Goal: Information Seeking & Learning: Learn about a topic

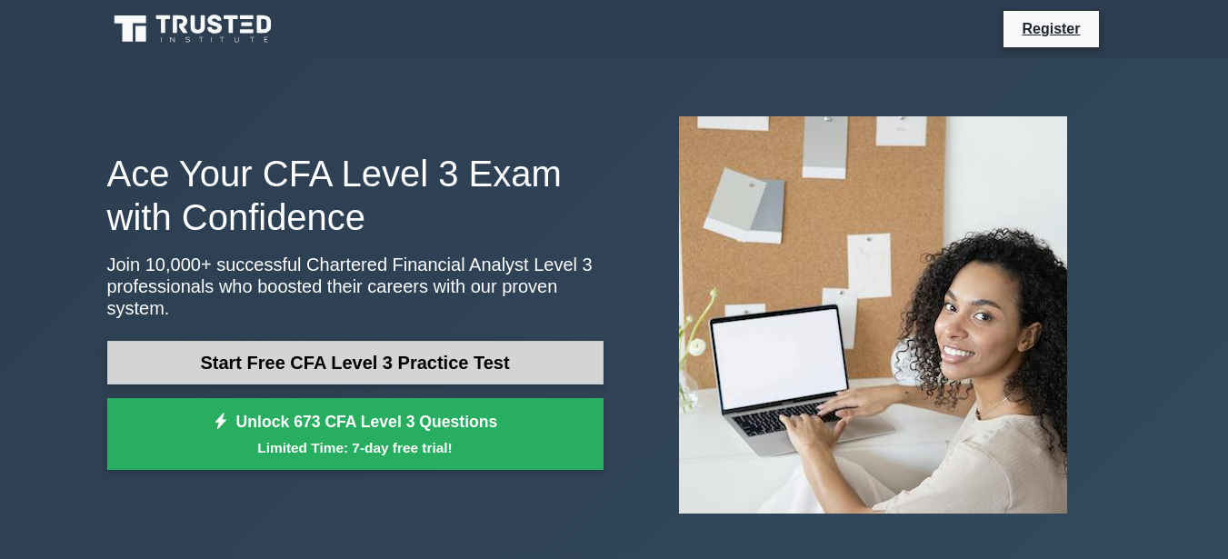
click at [406, 356] on link "Start Free CFA Level 3 Practice Test" at bounding box center [355, 363] width 496 height 44
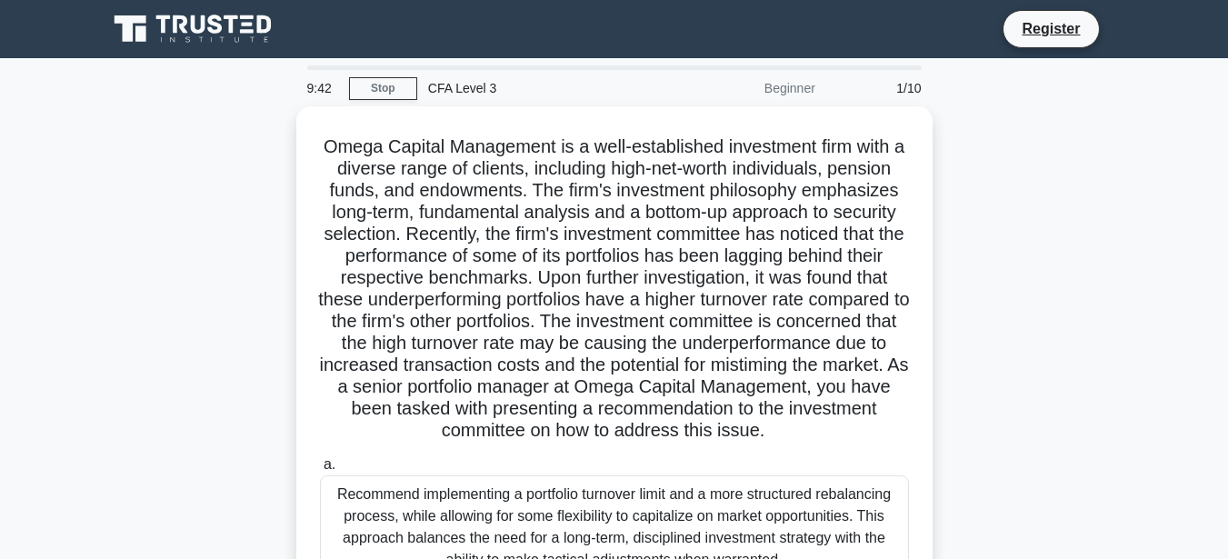
click at [793, 90] on div "Beginner" at bounding box center [746, 88] width 159 height 36
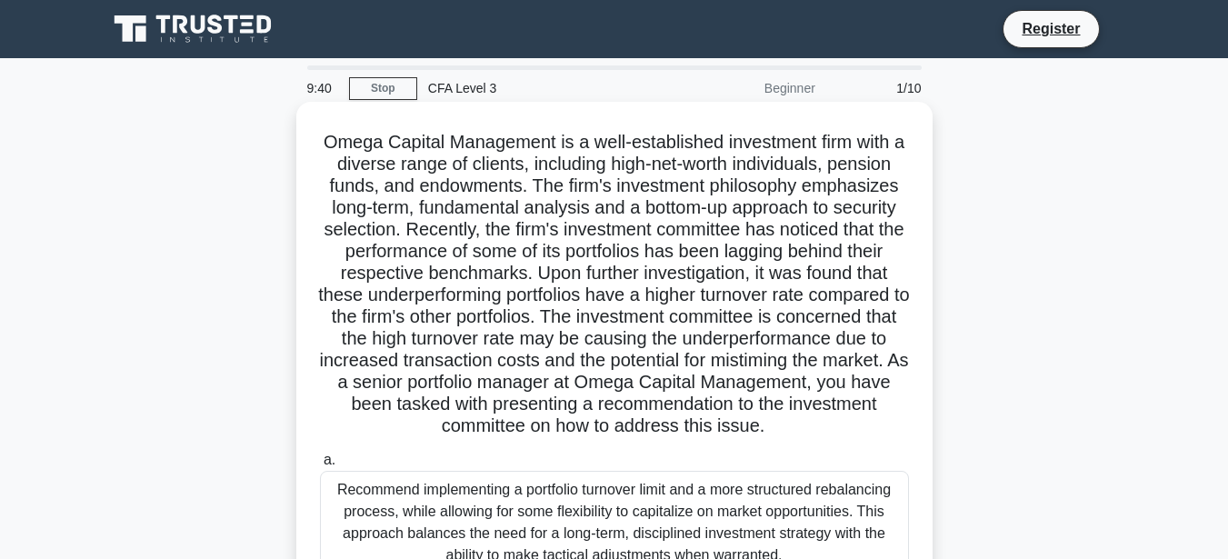
click at [341, 147] on h5 "Omega Capital Management is a well-established investment firm with a diverse r…" at bounding box center [614, 284] width 593 height 307
click at [330, 141] on h5 "Omega Capital Management is a well-established investment firm with a diverse r…" at bounding box center [614, 284] width 593 height 307
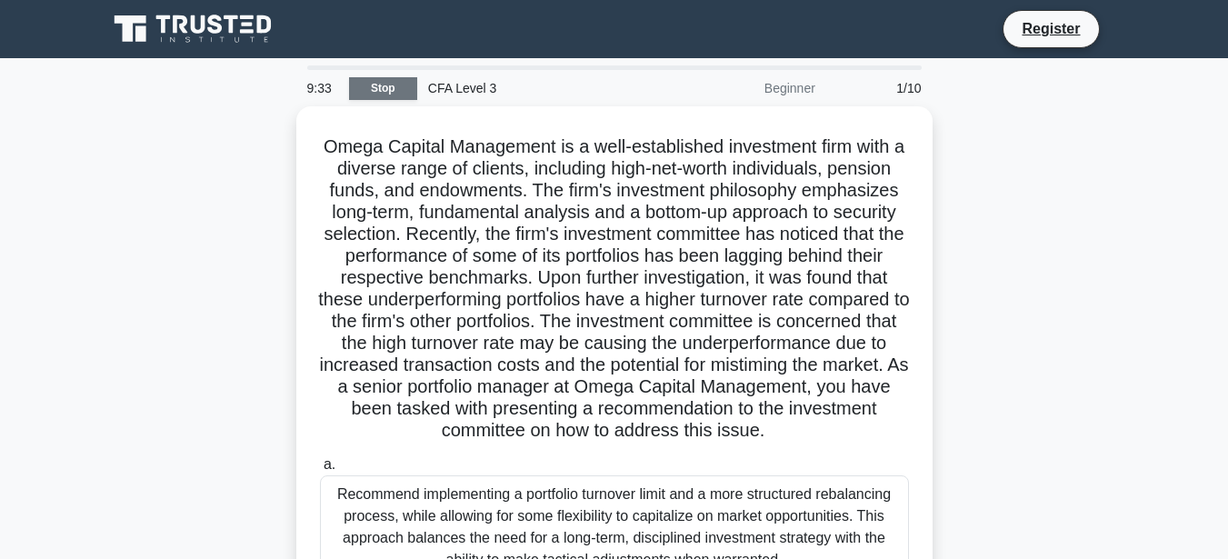
click at [384, 95] on link "Stop" at bounding box center [383, 88] width 68 height 23
click at [458, 93] on div "CFA Level 3" at bounding box center [542, 88] width 250 height 36
click at [789, 95] on div "Beginner" at bounding box center [746, 88] width 159 height 36
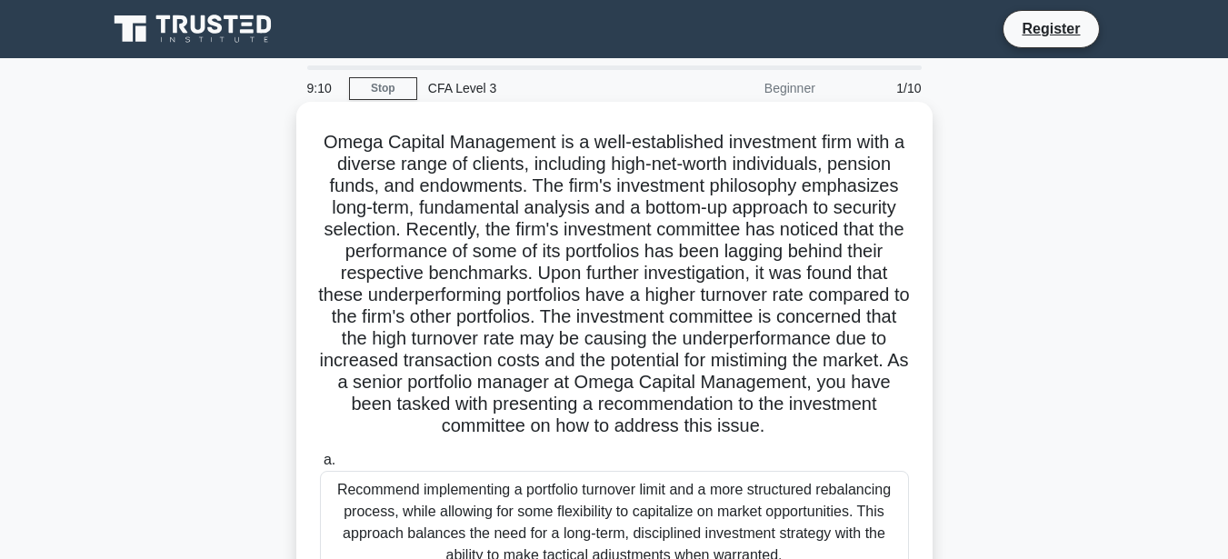
click at [581, 177] on h5 "Omega Capital Management is a well-established investment firm with a diverse r…" at bounding box center [614, 284] width 593 height 307
click at [329, 141] on h5 "Omega Capital Management is a well-established investment firm with a diverse r…" at bounding box center [614, 284] width 593 height 307
